Goal: Information Seeking & Learning: Compare options

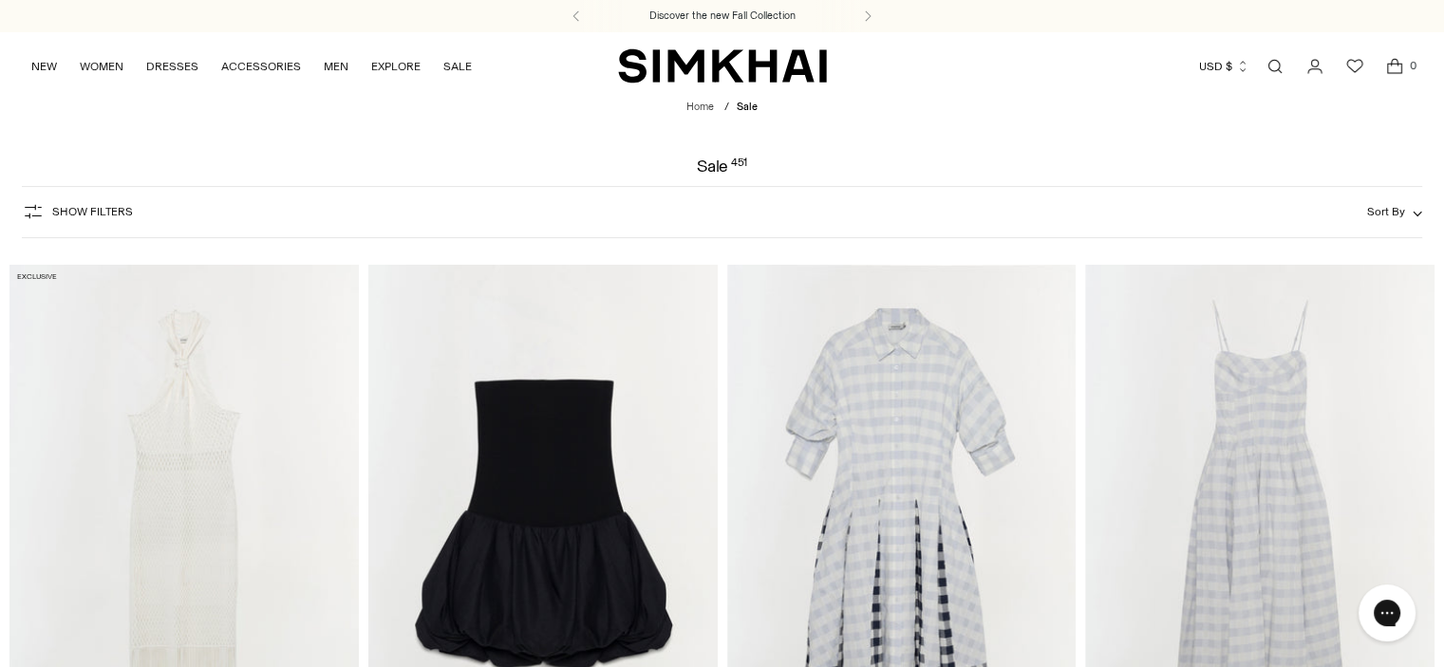
scroll to position [285, 0]
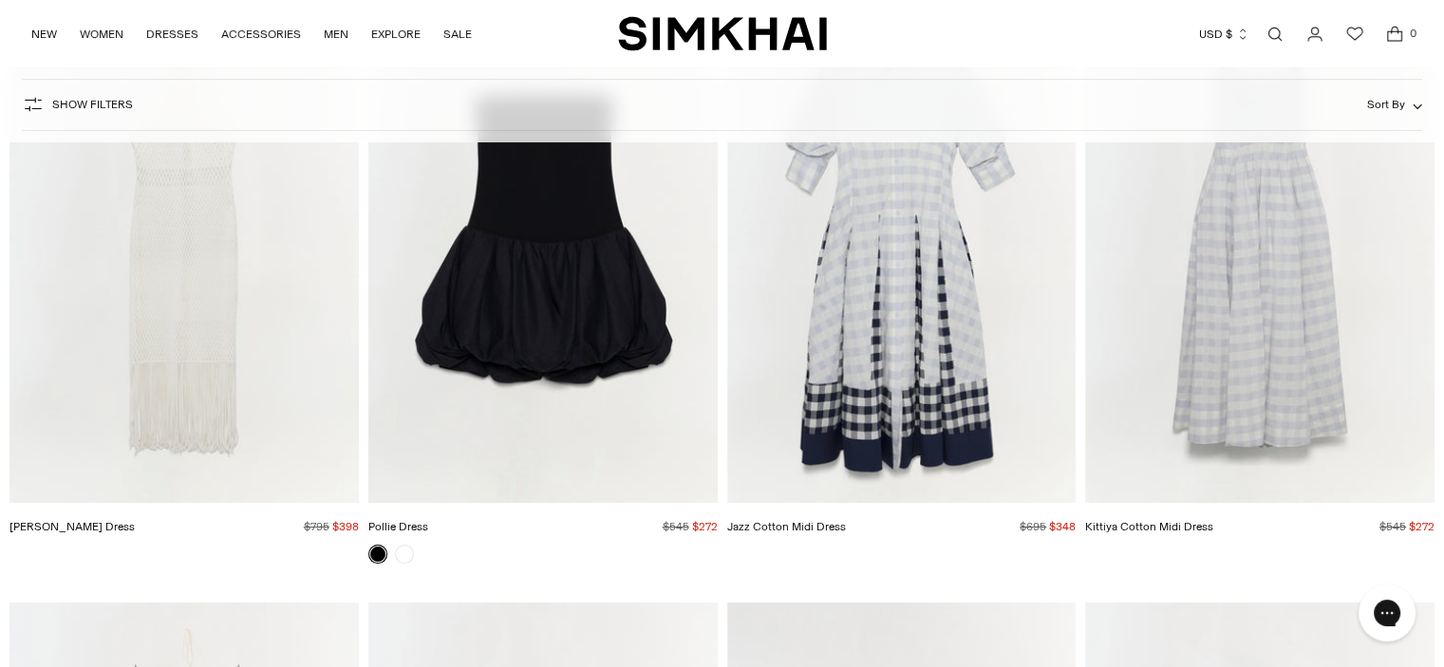
click at [0, 0] on img "Jazz Cotton Midi Dress" at bounding box center [0, 0] width 0 height 0
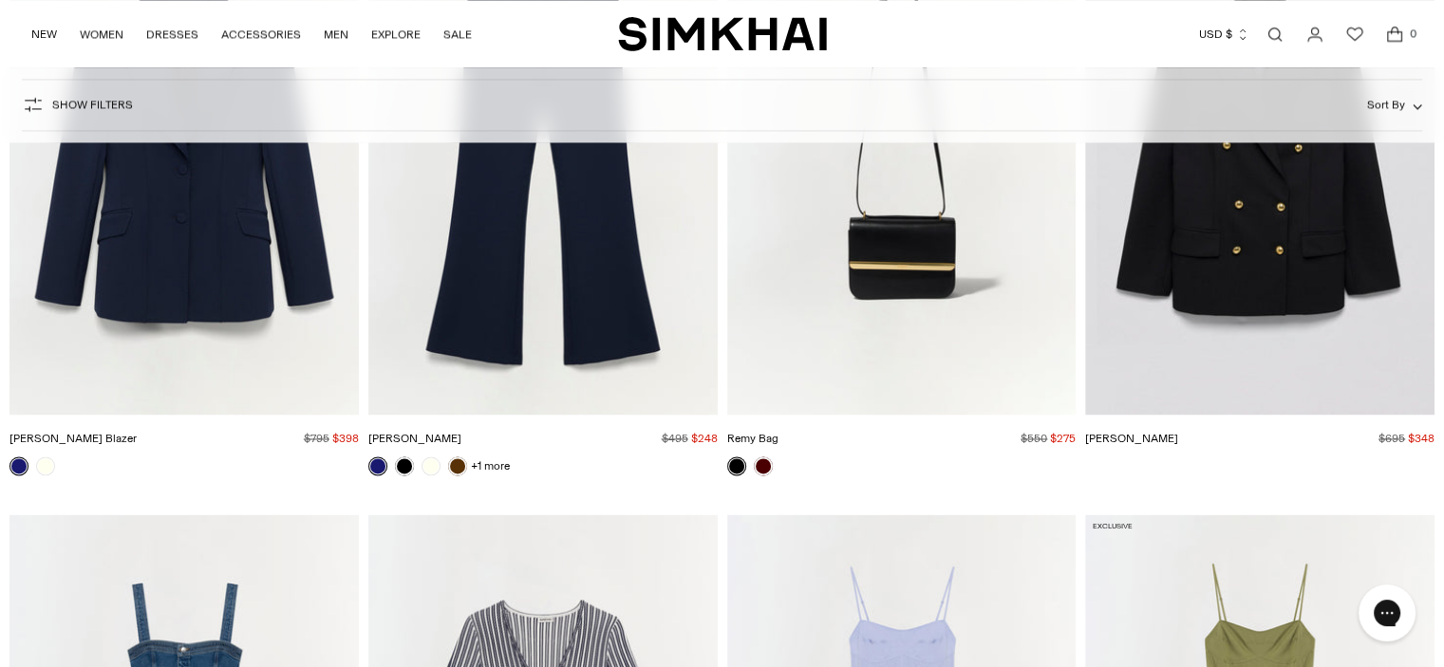
scroll to position [3133, 0]
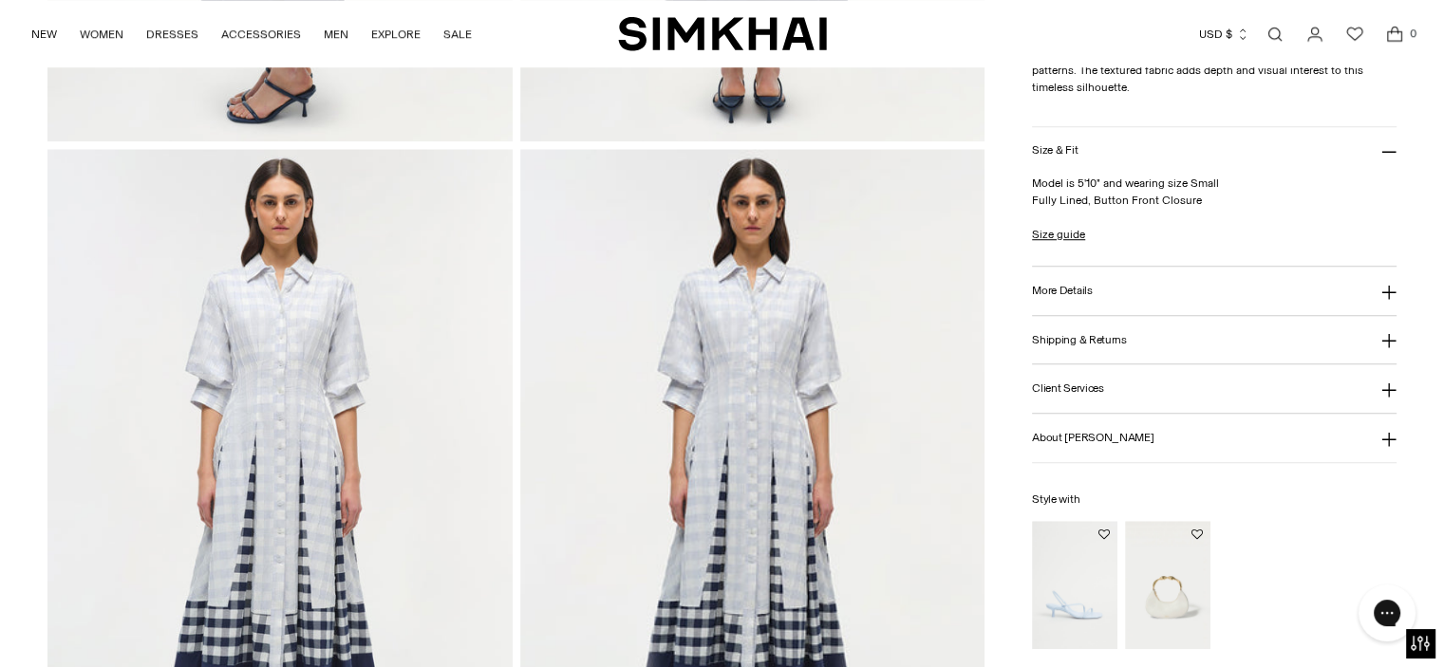
scroll to position [1424, 0]
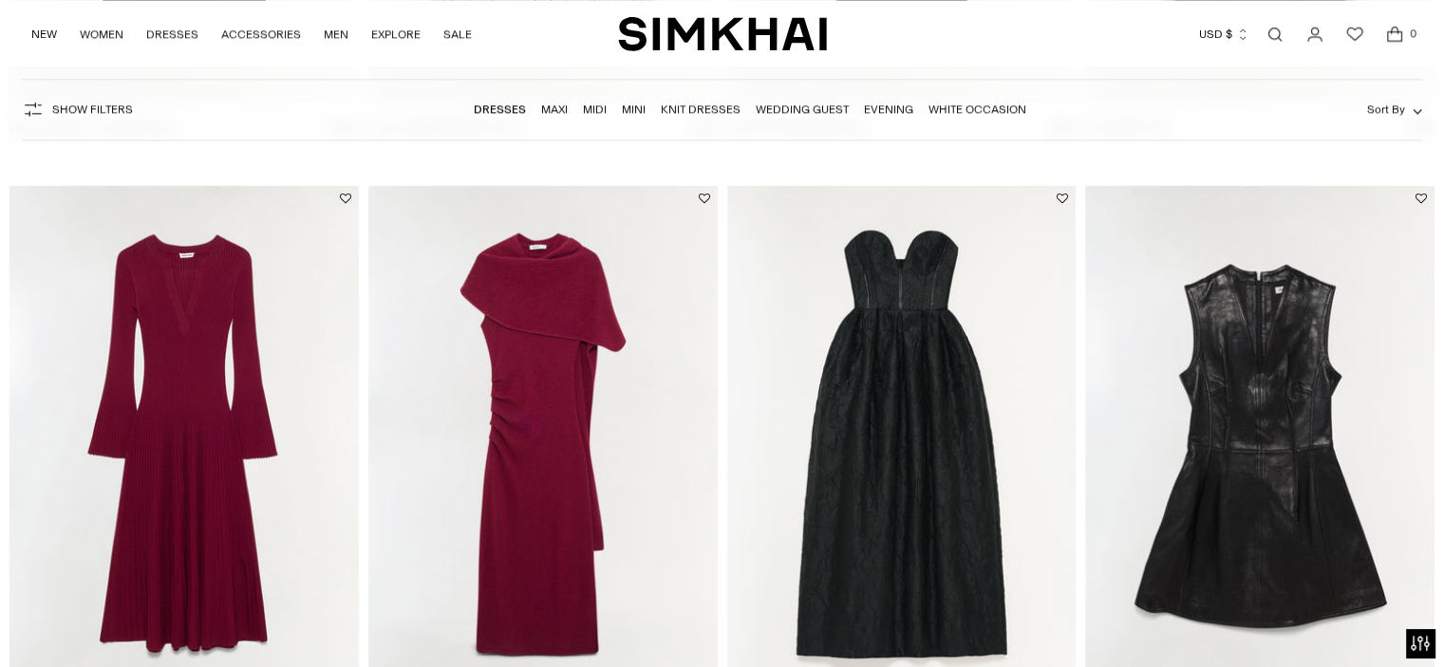
scroll to position [2848, 0]
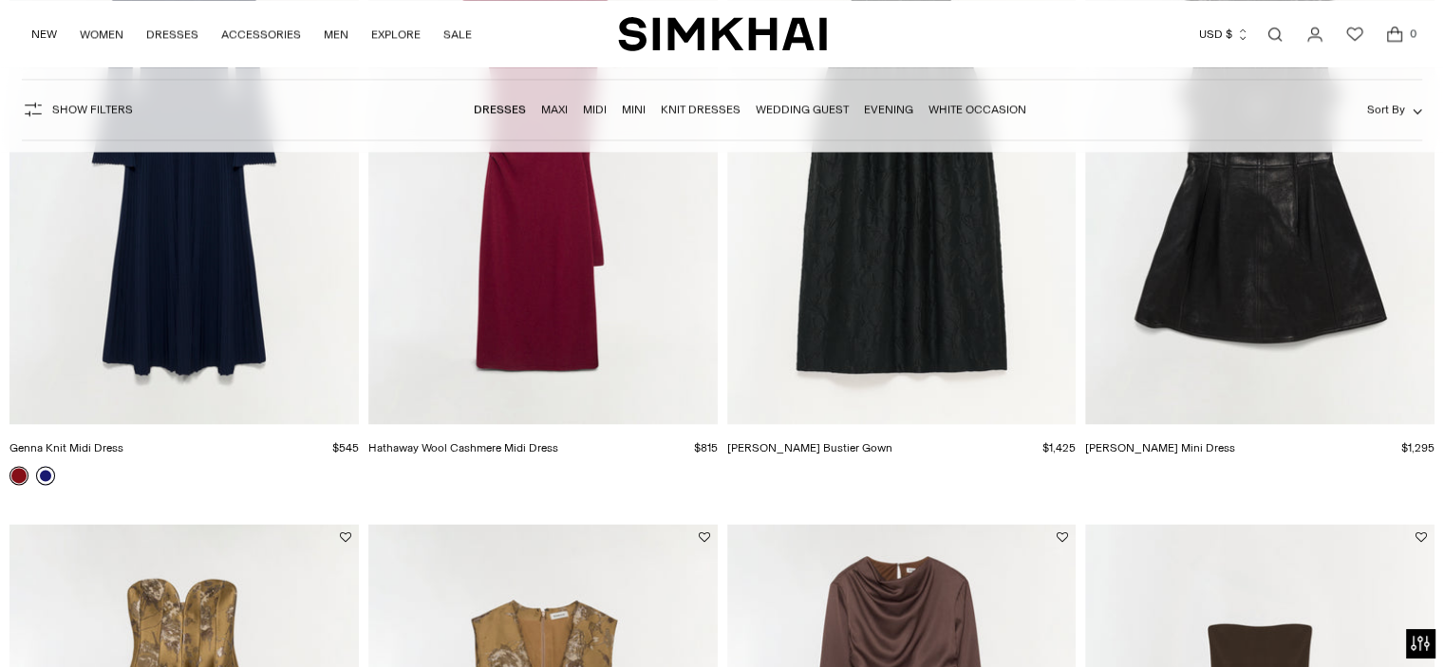
click at [53, 472] on link at bounding box center [45, 475] width 19 height 19
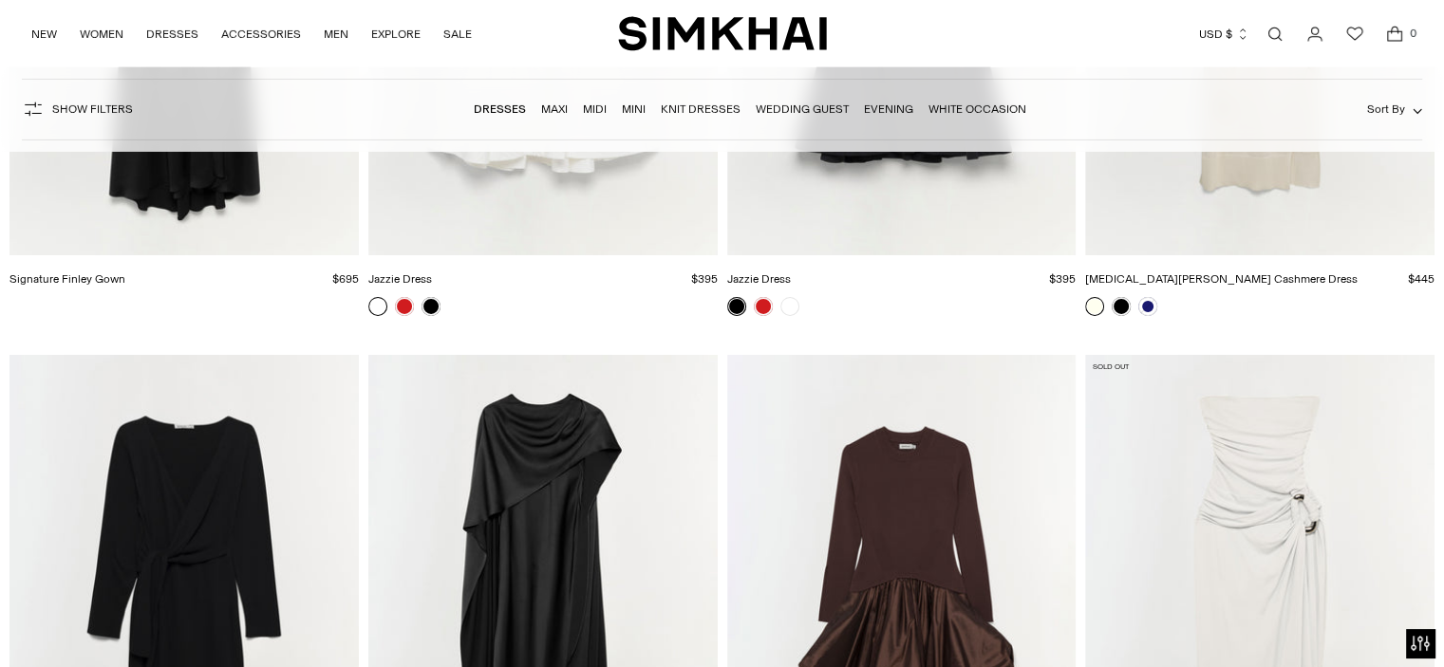
scroll to position [21287, 0]
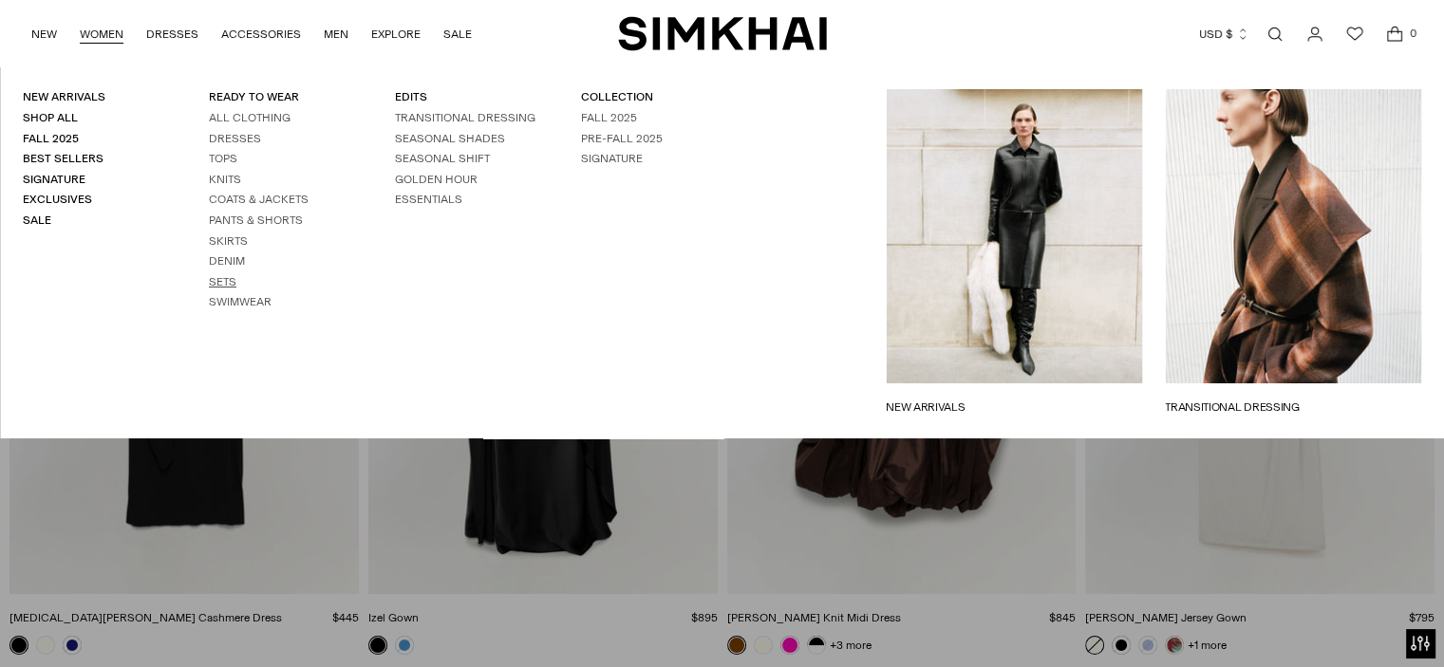
click at [223, 281] on link "Sets" at bounding box center [223, 281] width 28 height 13
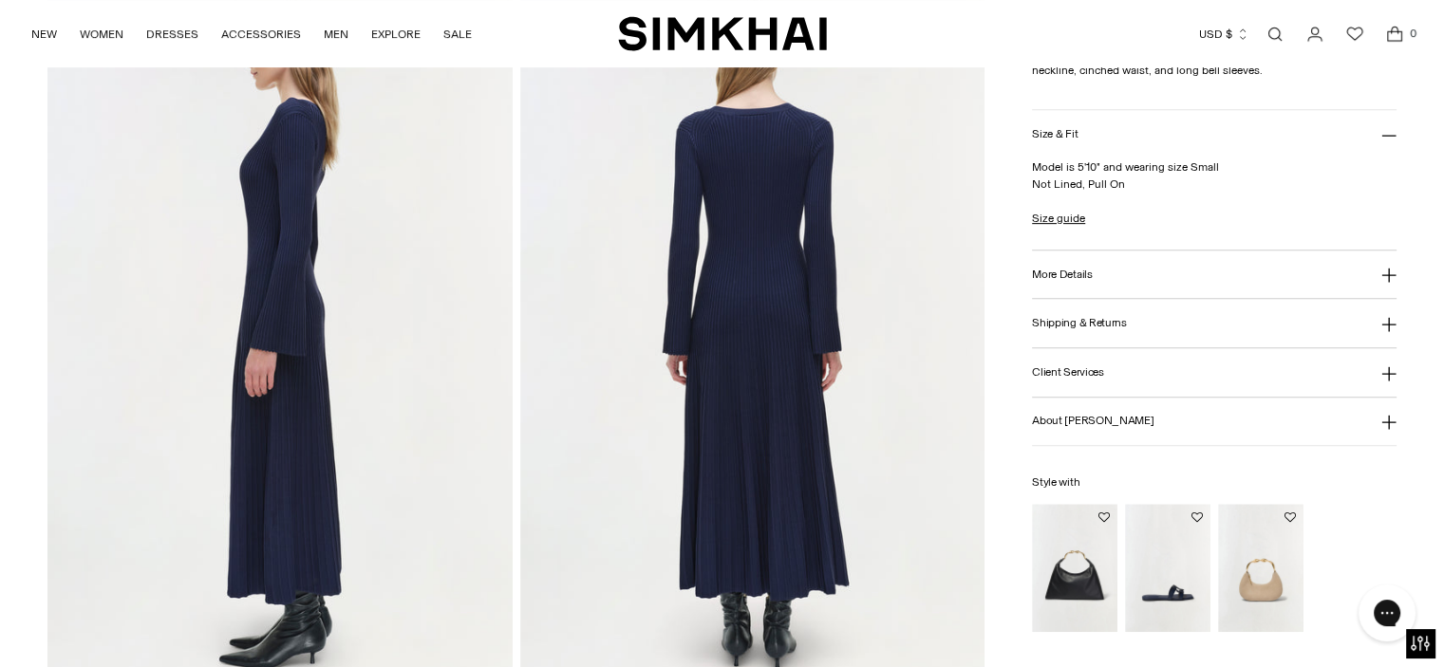
scroll to position [855, 0]
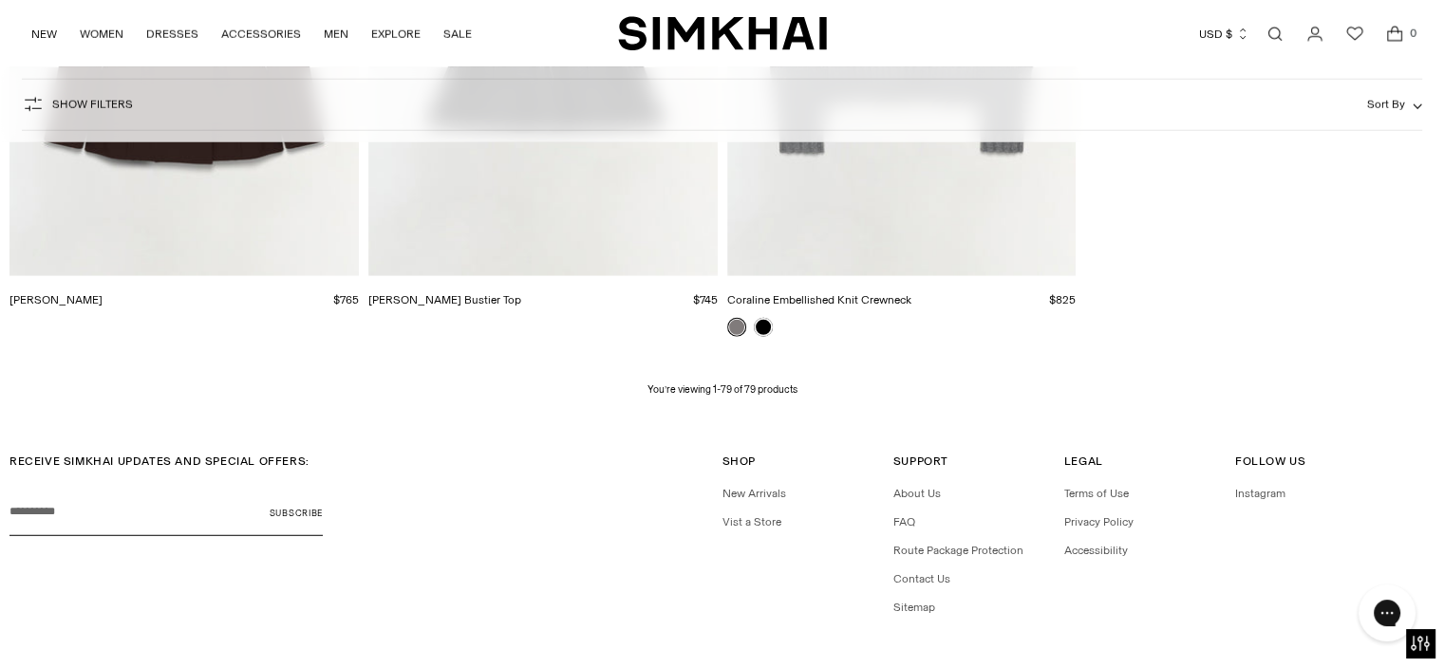
scroll to position [12248, 0]
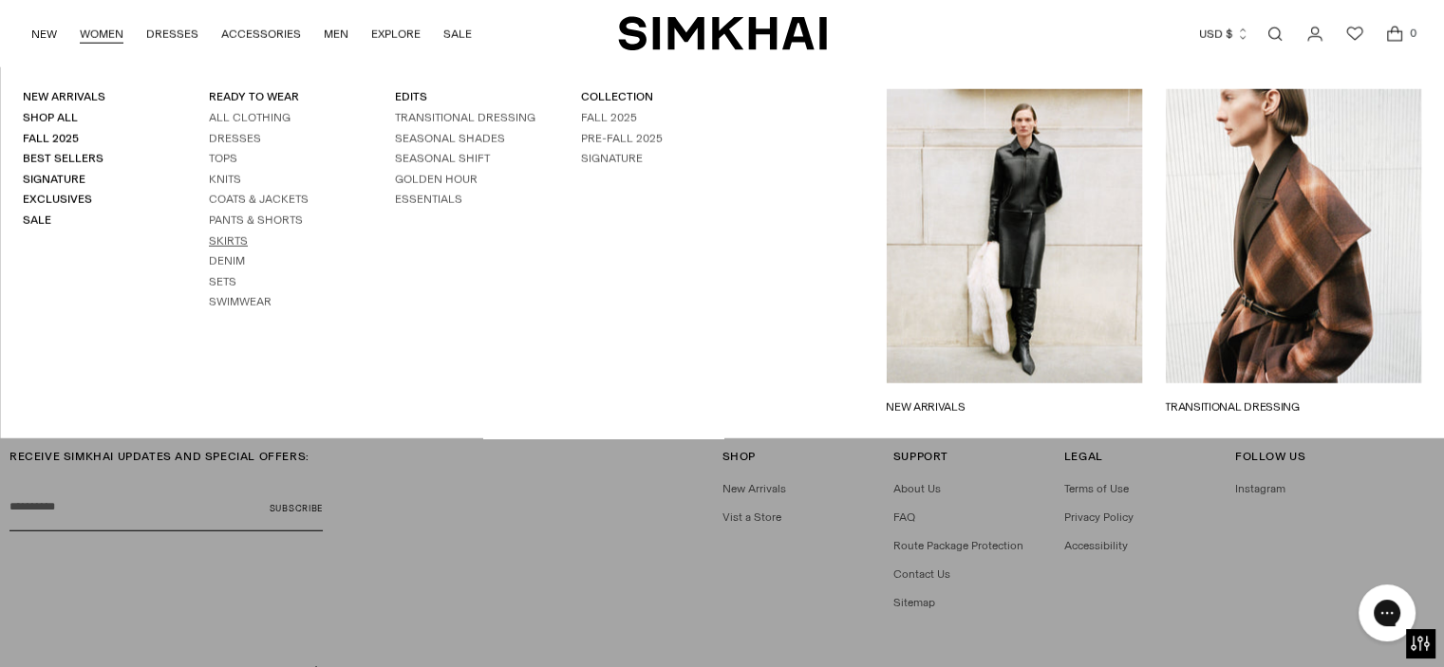
click at [231, 235] on link "Skirts" at bounding box center [228, 241] width 39 height 13
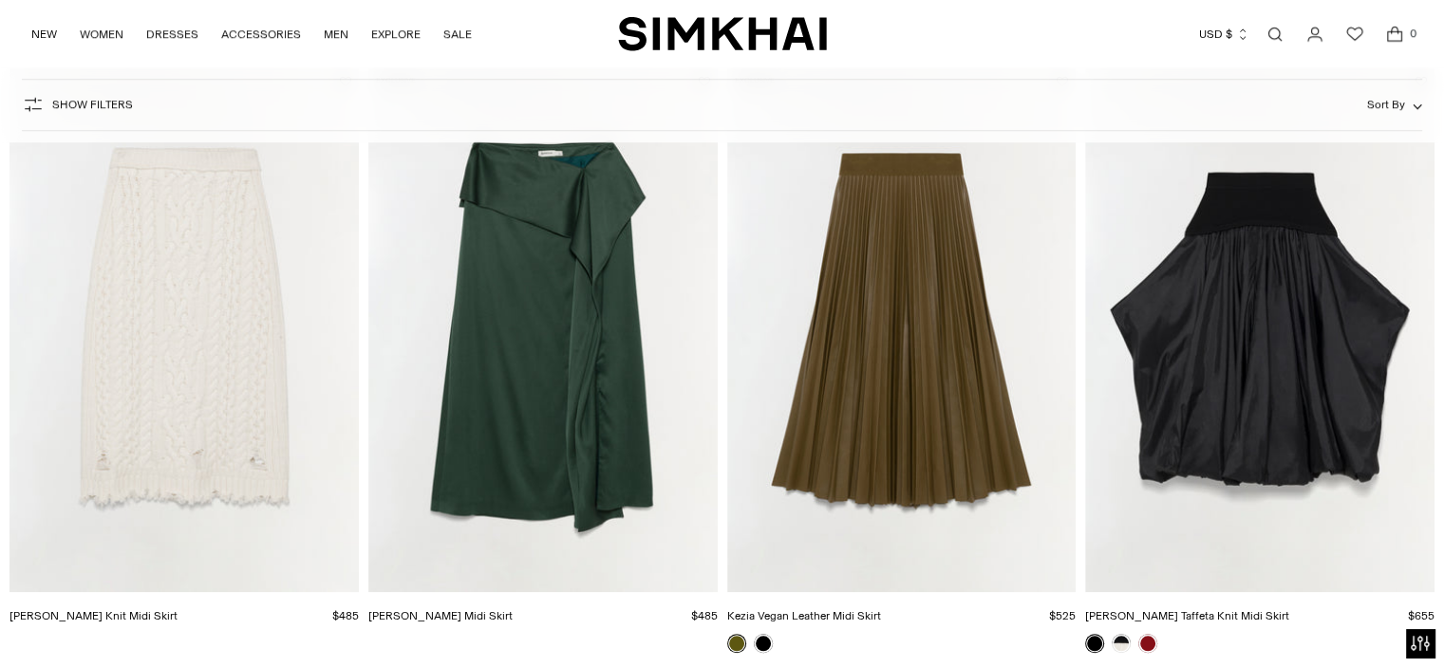
scroll to position [1994, 0]
